Goal: Transaction & Acquisition: Purchase product/service

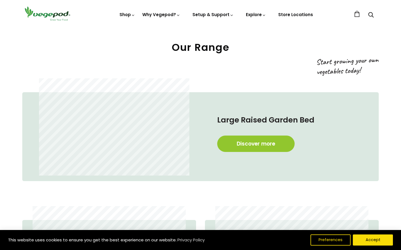
scroll to position [256, 0]
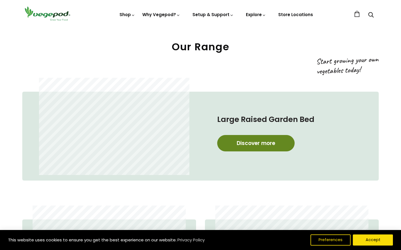
click at [235, 142] on link "Discover more" at bounding box center [255, 143] width 77 height 16
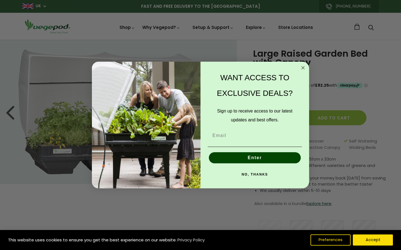
click at [303, 66] on circle "Close dialog" at bounding box center [303, 68] width 6 height 6
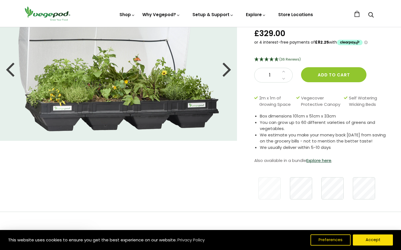
scroll to position [43, 0]
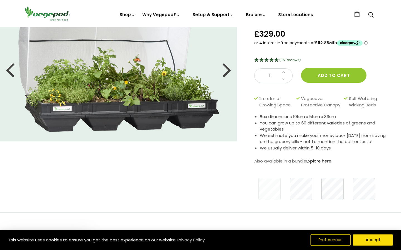
click at [319, 161] on link "Explore here" at bounding box center [318, 161] width 25 height 6
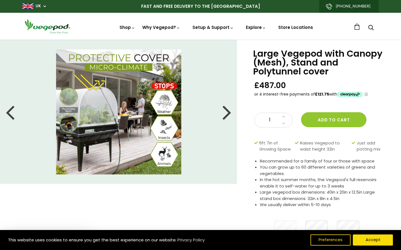
click at [222, 118] on div at bounding box center [226, 112] width 9 height 25
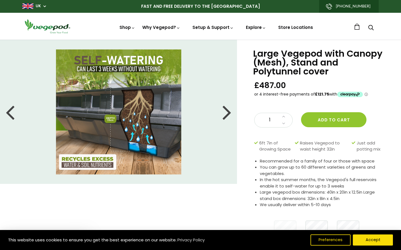
click at [222, 118] on div at bounding box center [226, 112] width 9 height 25
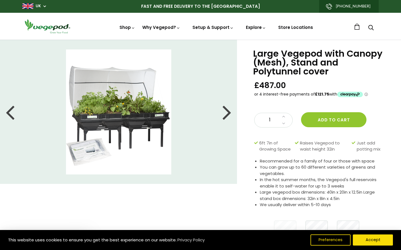
click at [222, 118] on div at bounding box center [226, 112] width 9 height 25
